Goal: Task Accomplishment & Management: Use online tool/utility

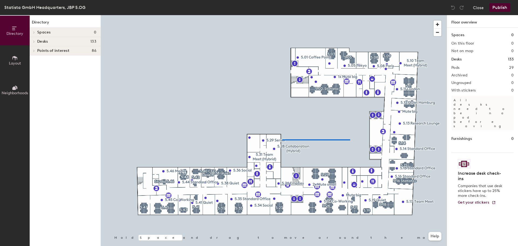
click at [278, 15] on div at bounding box center [274, 15] width 346 height 0
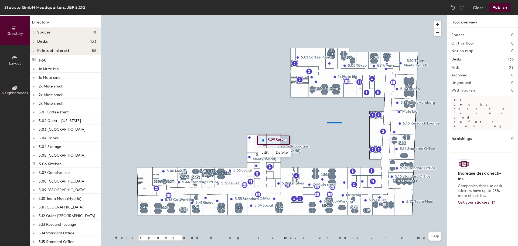
click at [325, 15] on div at bounding box center [274, 15] width 346 height 0
click at [477, 8] on button "Close" at bounding box center [478, 7] width 11 height 9
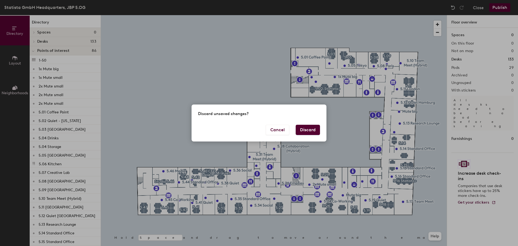
click at [311, 129] on button "Discard" at bounding box center [308, 130] width 24 height 10
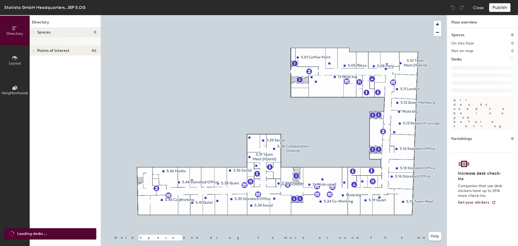
click at [8, 57] on button "Layout" at bounding box center [15, 60] width 30 height 30
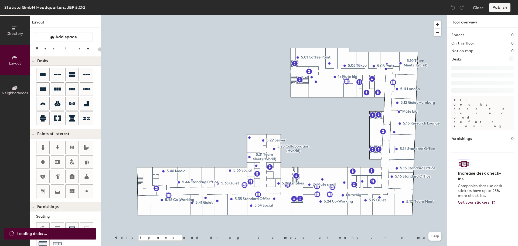
type input "20"
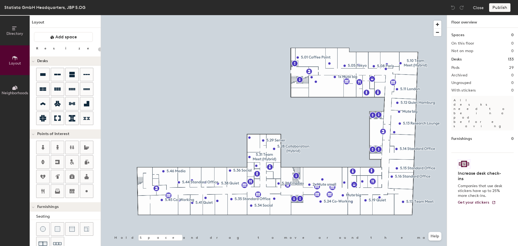
click at [14, 34] on span "Directory" at bounding box center [14, 33] width 17 height 5
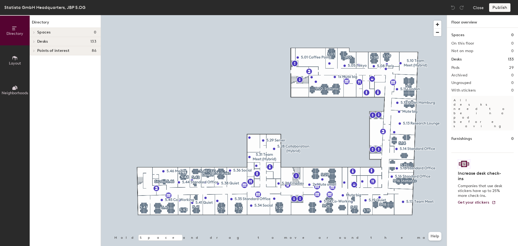
click at [50, 32] on span "Spaces" at bounding box center [44, 32] width 14 height 4
click at [38, 32] on span "Spaces" at bounding box center [44, 32] width 14 height 4
click at [42, 41] on span "Desks" at bounding box center [42, 41] width 11 height 4
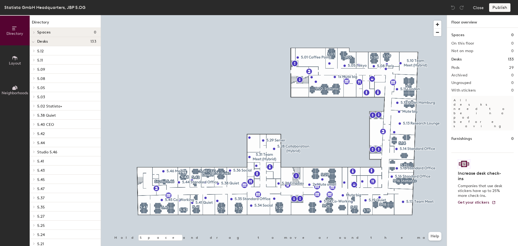
click at [41, 38] on div "Desks 133" at bounding box center [65, 41] width 71 height 9
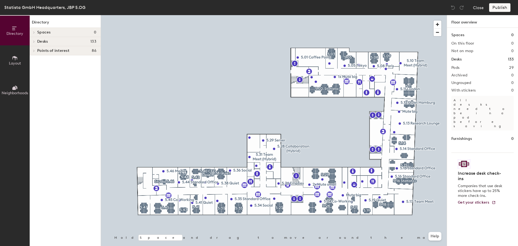
click at [42, 47] on div "Points of interest 86" at bounding box center [65, 50] width 71 height 9
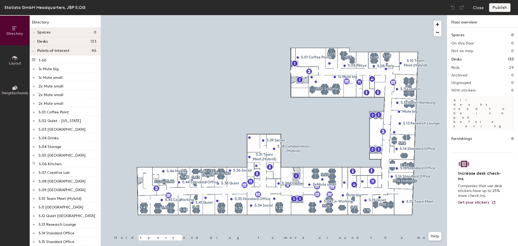
click at [42, 50] on span "Points of interest" at bounding box center [53, 51] width 32 height 4
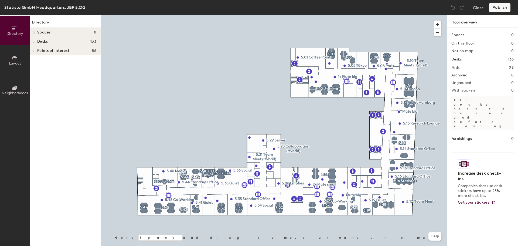
click at [6, 88] on button "Neighborhoods" at bounding box center [15, 90] width 30 height 30
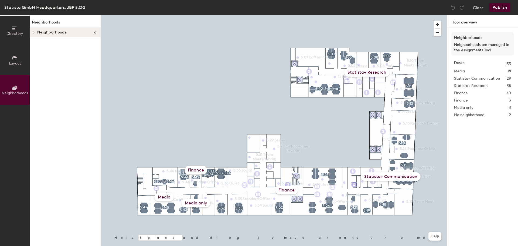
click at [34, 30] on div at bounding box center [33, 32] width 7 height 9
click at [48, 50] on p "Statista+ Communication" at bounding box center [66, 50] width 59 height 7
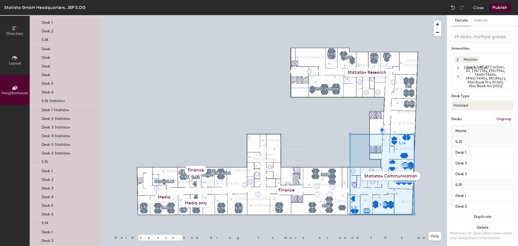
scroll to position [135, 0]
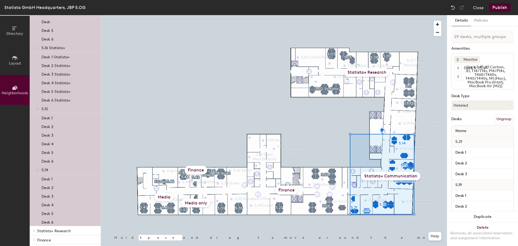
click at [49, 170] on p "5.14" at bounding box center [69, 169] width 55 height 7
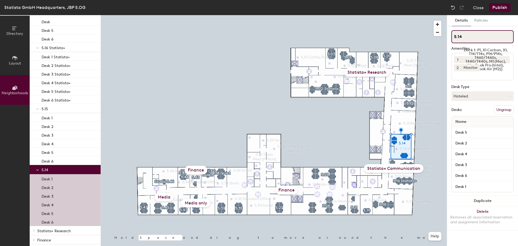
click at [478, 38] on input "5.14" at bounding box center [483, 36] width 62 height 13
type input "5.14 Design Prio"
click at [193, 203] on div "Media only" at bounding box center [196, 203] width 29 height 9
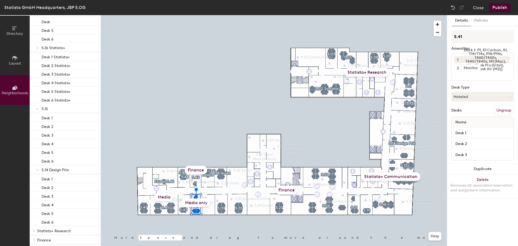
click at [201, 203] on div "Media only" at bounding box center [196, 202] width 29 height 9
click at [14, 90] on icon at bounding box center [15, 88] width 6 height 6
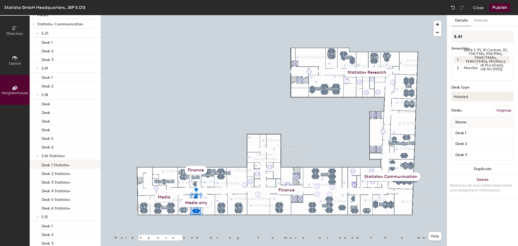
scroll to position [0, 0]
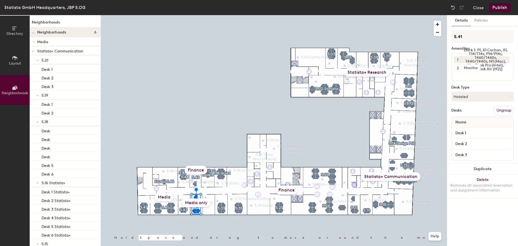
click at [54, 44] on p "Media" at bounding box center [66, 41] width 59 height 7
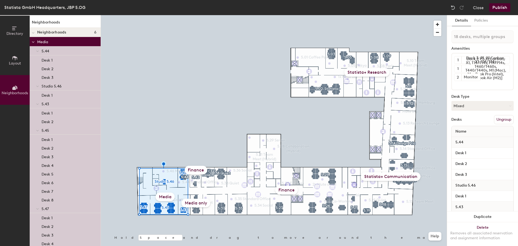
click at [47, 39] on p "Media" at bounding box center [66, 41] width 59 height 7
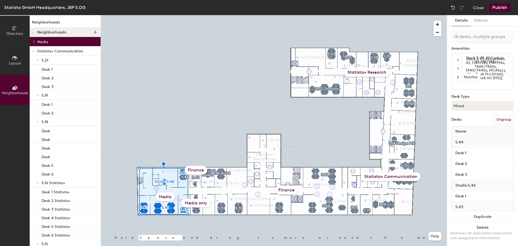
click at [47, 39] on p "Media" at bounding box center [66, 41] width 59 height 7
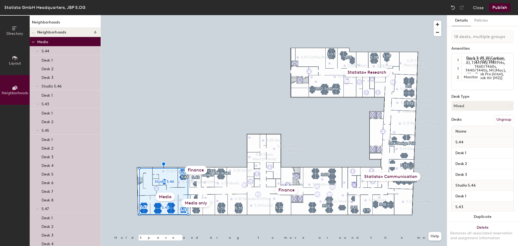
click at [47, 39] on p "Media" at bounding box center [66, 41] width 59 height 7
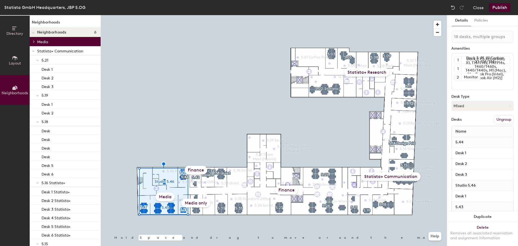
click at [47, 39] on p "Media" at bounding box center [66, 41] width 59 height 7
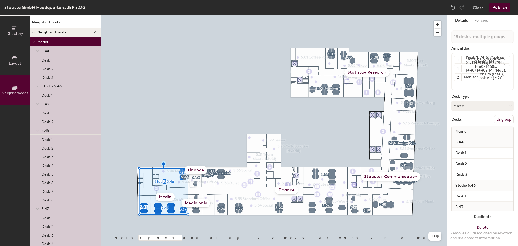
click at [166, 199] on div "Media" at bounding box center [165, 197] width 19 height 9
click at [167, 197] on div "Media" at bounding box center [165, 197] width 19 height 9
click at [378, 176] on div "Statista+ Communication" at bounding box center [391, 176] width 60 height 9
type input "29 desks, multiple groups"
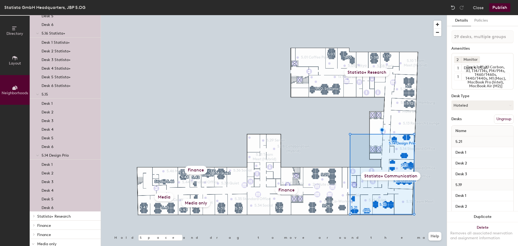
scroll to position [393, 0]
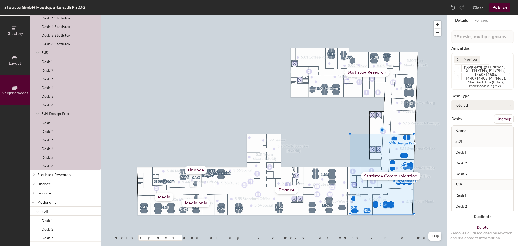
click at [70, 116] on p "5.14 Design Prio" at bounding box center [69, 113] width 55 height 7
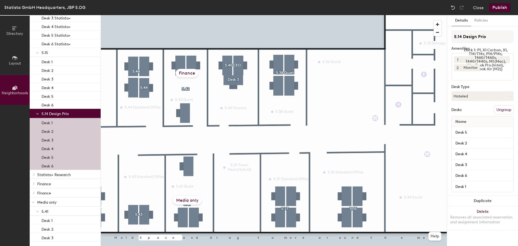
click at [191, 198] on div "Media only" at bounding box center [187, 200] width 29 height 9
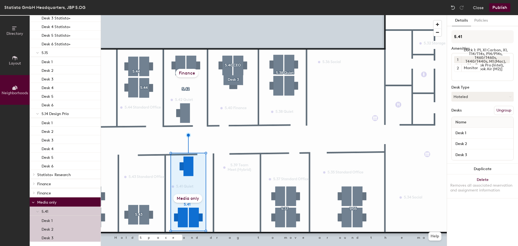
click at [54, 200] on p "Media only" at bounding box center [66, 201] width 59 height 7
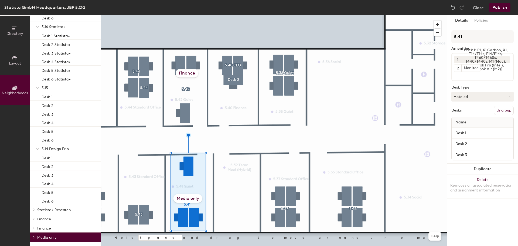
scroll to position [358, 0]
click at [54, 200] on div "Desk 6" at bounding box center [65, 200] width 71 height 9
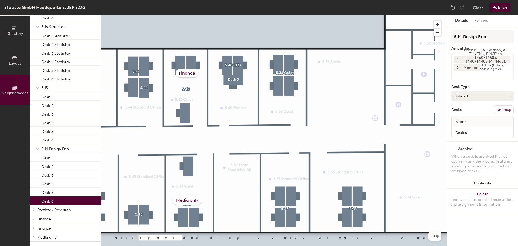
click at [499, 7] on button "Publish" at bounding box center [500, 7] width 21 height 9
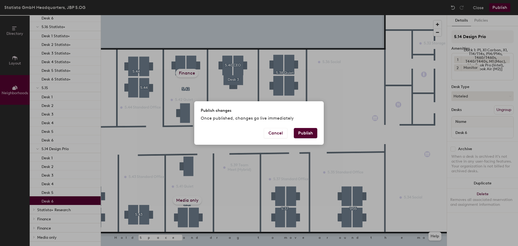
click at [308, 133] on button "Publish" at bounding box center [305, 133] width 23 height 10
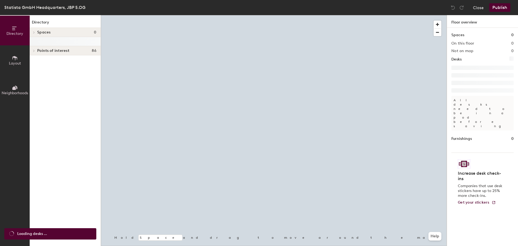
click at [307, 15] on div at bounding box center [274, 15] width 346 height 0
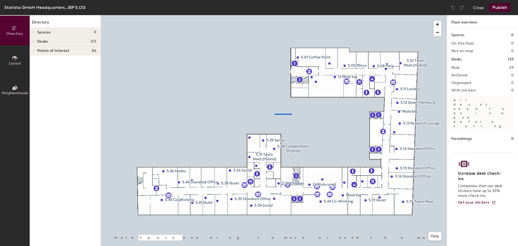
click at [261, 15] on div at bounding box center [274, 15] width 346 height 0
click at [422, 15] on div at bounding box center [274, 15] width 346 height 0
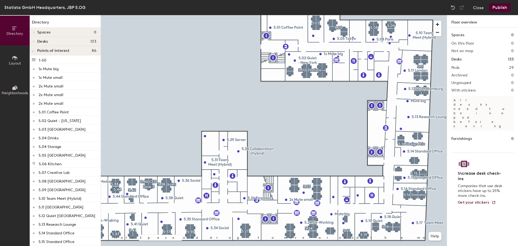
click at [413, 15] on div at bounding box center [274, 15] width 346 height 0
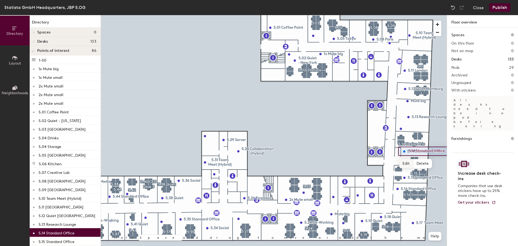
click at [408, 164] on span "Edit" at bounding box center [407, 163] width 14 height 9
click at [446, 151] on input "5.14 Standard Office" at bounding box center [432, 151] width 49 height 8
drag, startPoint x: 446, startPoint y: 151, endPoint x: 417, endPoint y: 151, distance: 28.9
click at [417, 151] on input "5.14 Standard Office" at bounding box center [432, 151] width 49 height 8
type input "5.14 Design Prio"
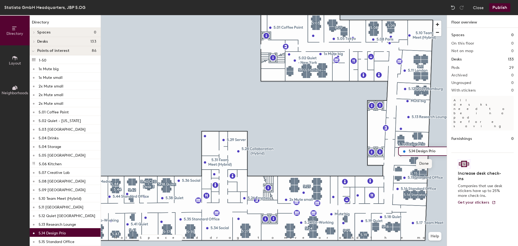
click at [425, 164] on span "Done" at bounding box center [424, 163] width 16 height 9
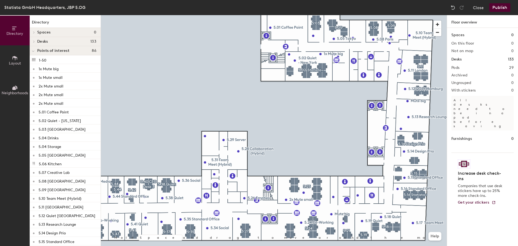
click at [503, 7] on button "Publish" at bounding box center [500, 7] width 21 height 9
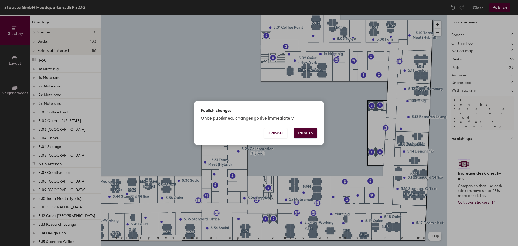
click at [313, 130] on button "Publish" at bounding box center [305, 133] width 23 height 10
